Goal: Find specific page/section: Find specific page/section

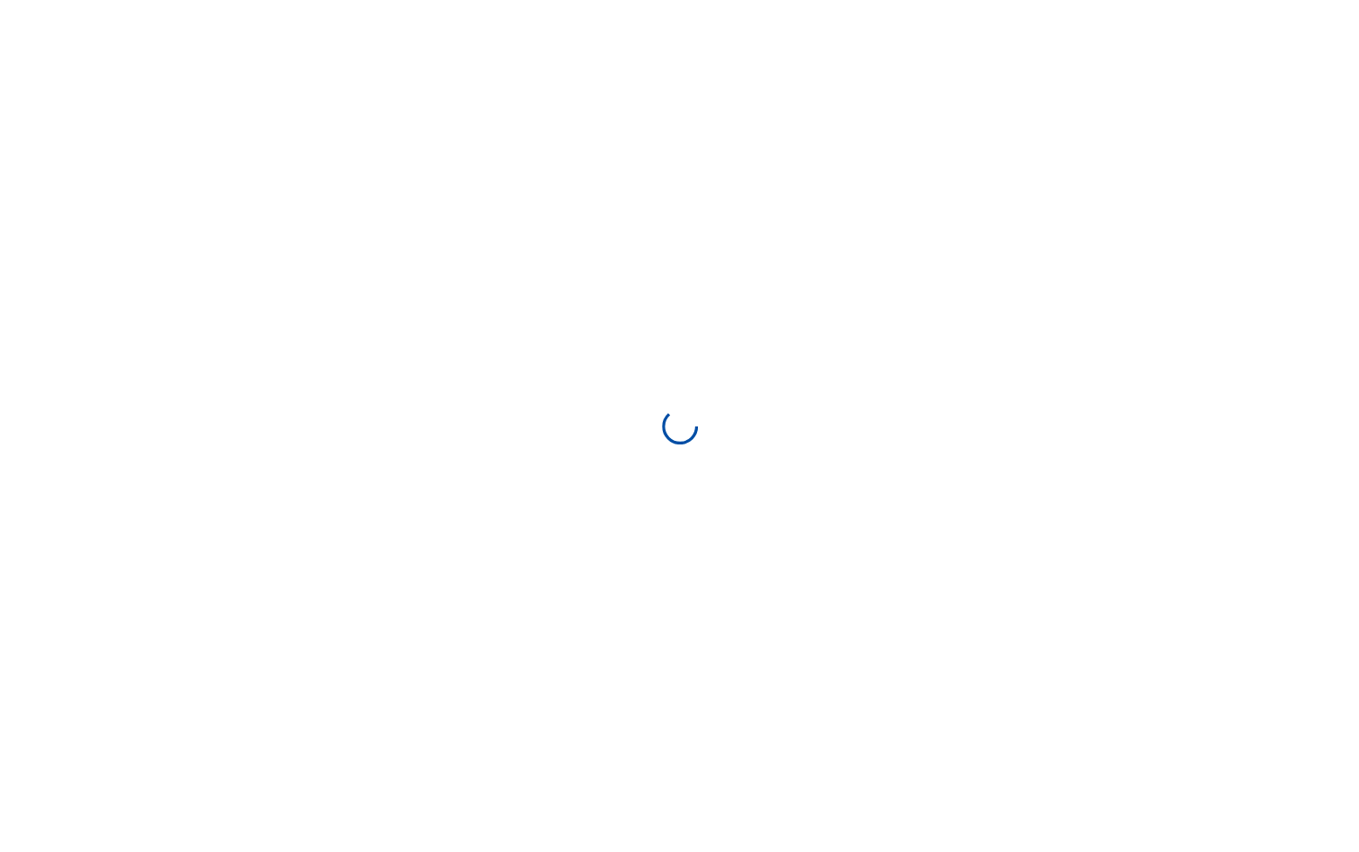
select select "**********"
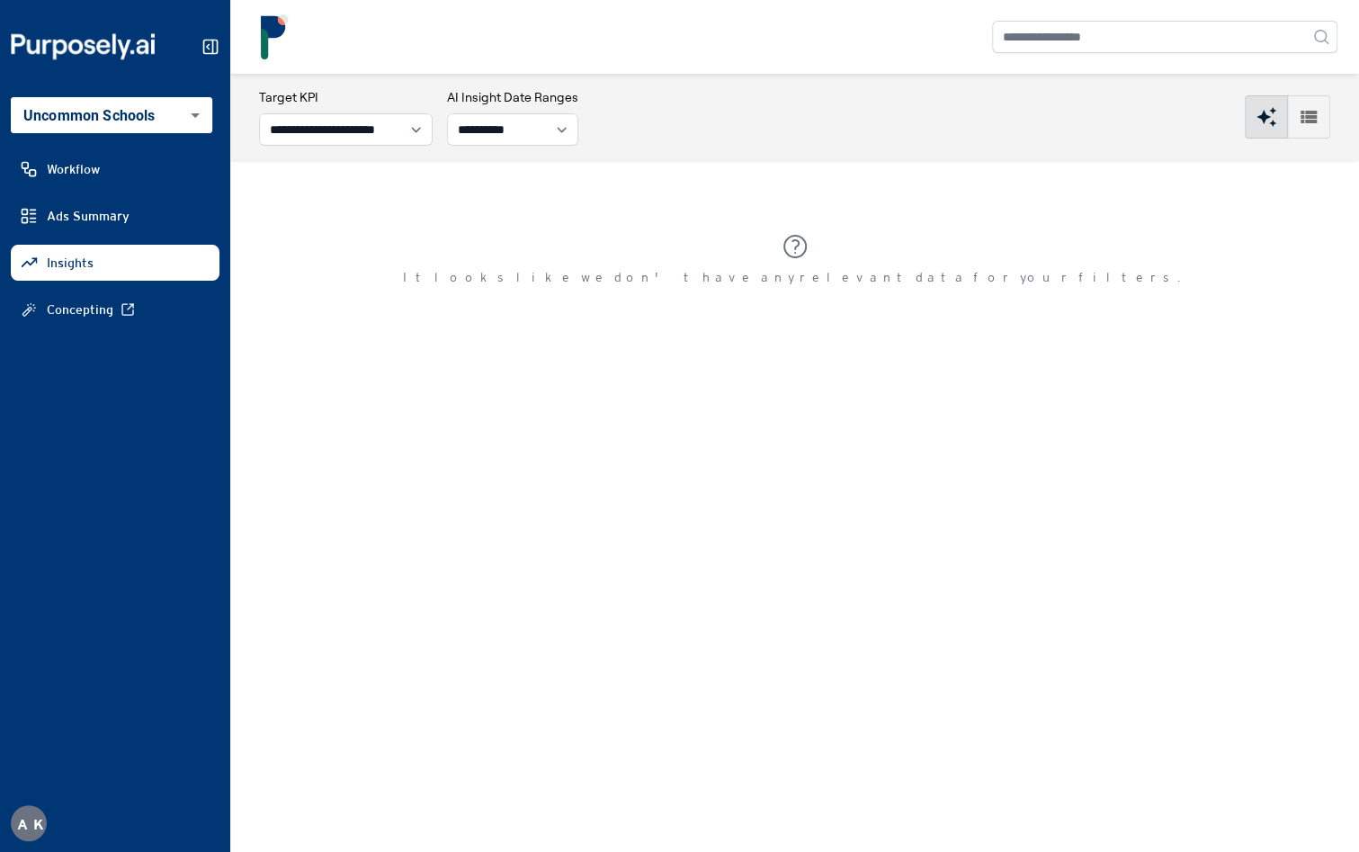
click at [1303, 118] on icon "button" at bounding box center [1309, 117] width 16 height 13
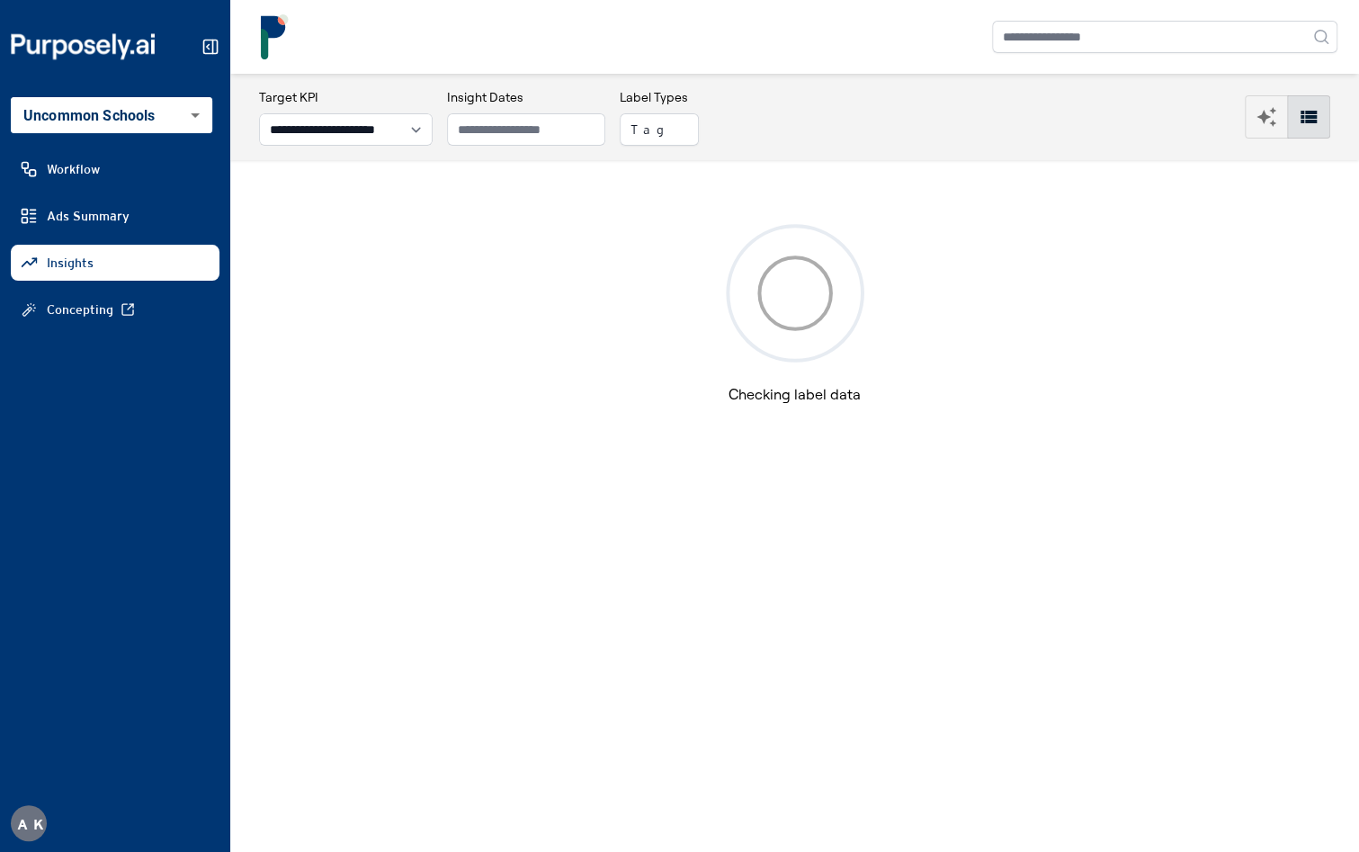
click at [92, 309] on span "Concepting" at bounding box center [80, 309] width 67 height 18
